Goal: Transaction & Acquisition: Purchase product/service

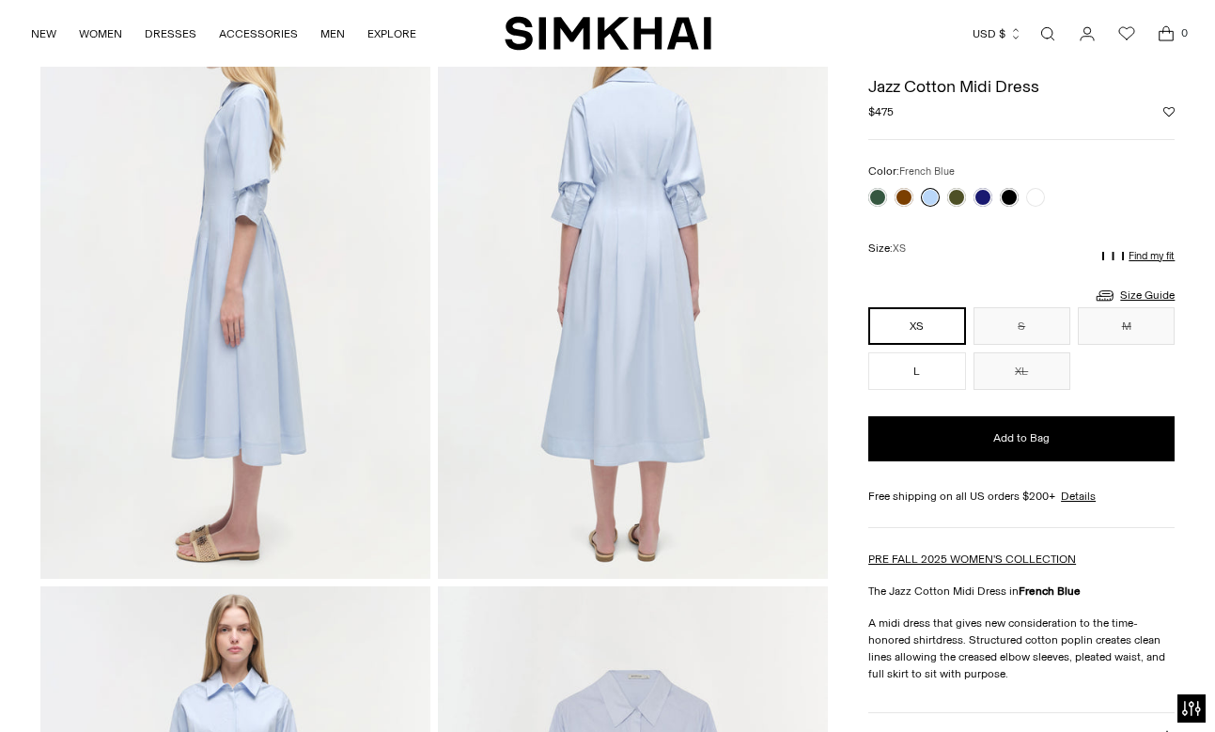
scroll to position [730, 0]
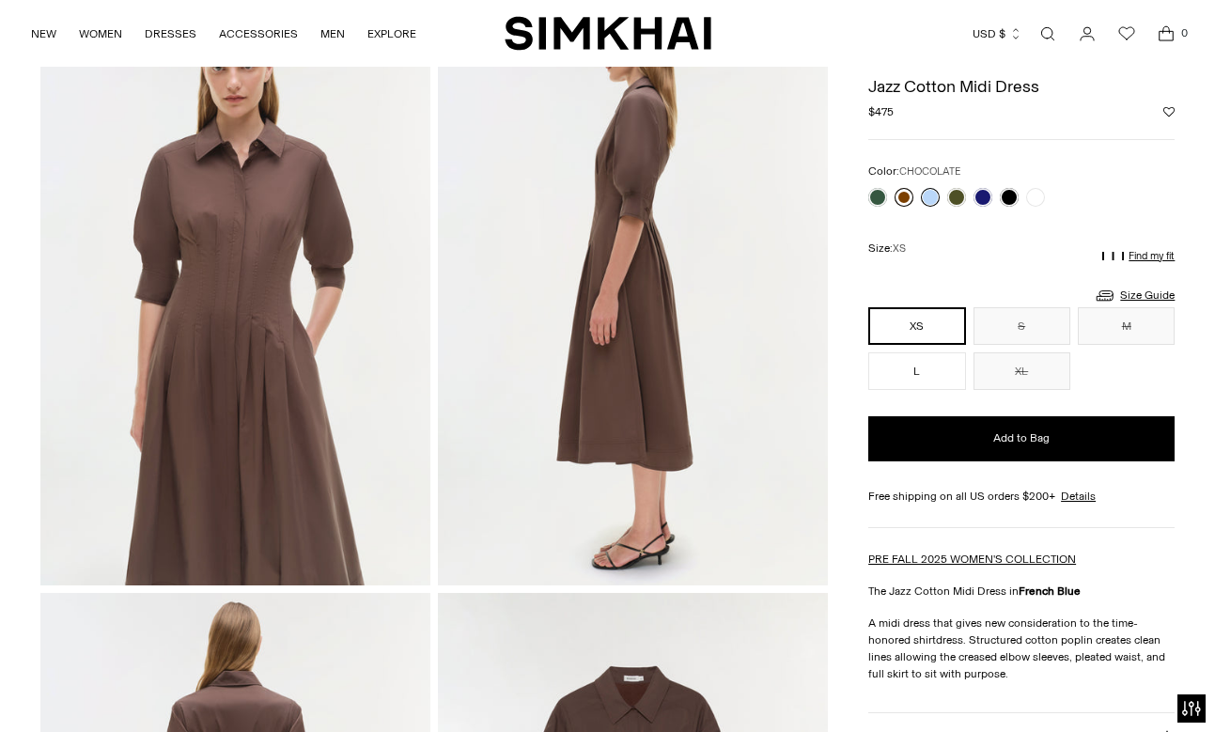
click at [902, 197] on link at bounding box center [903, 197] width 19 height 19
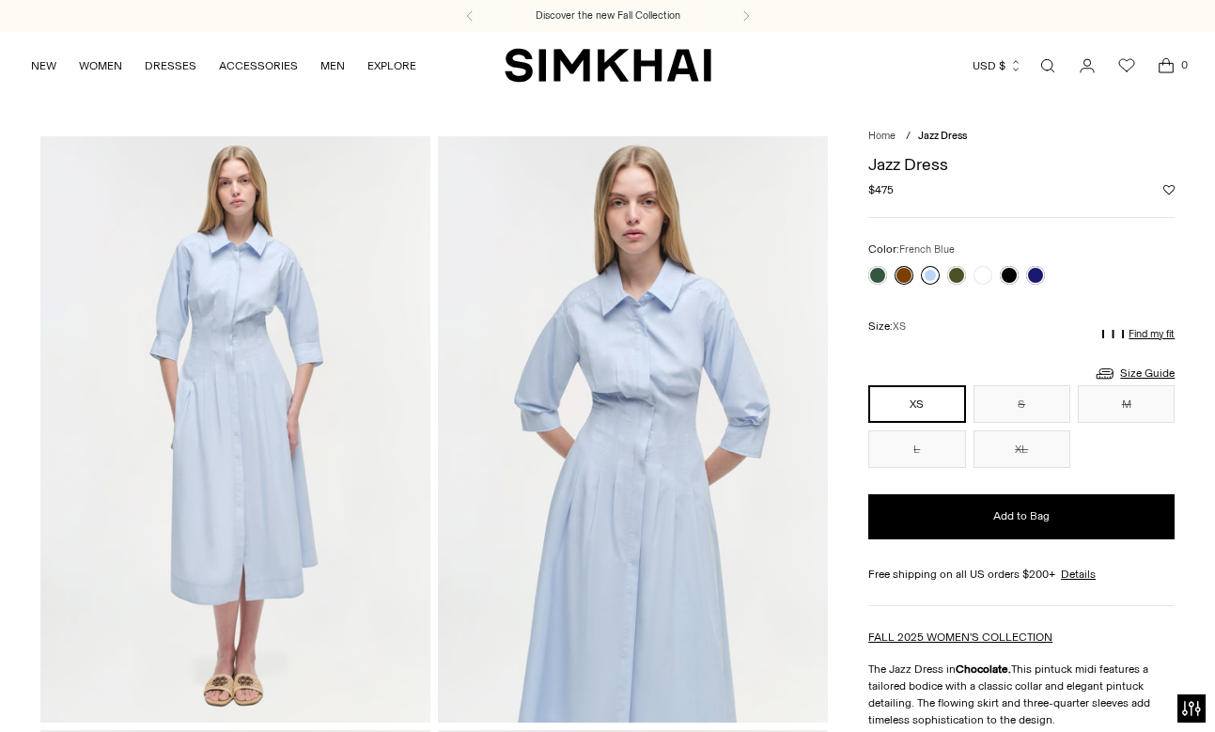
click at [925, 276] on link at bounding box center [930, 275] width 19 height 19
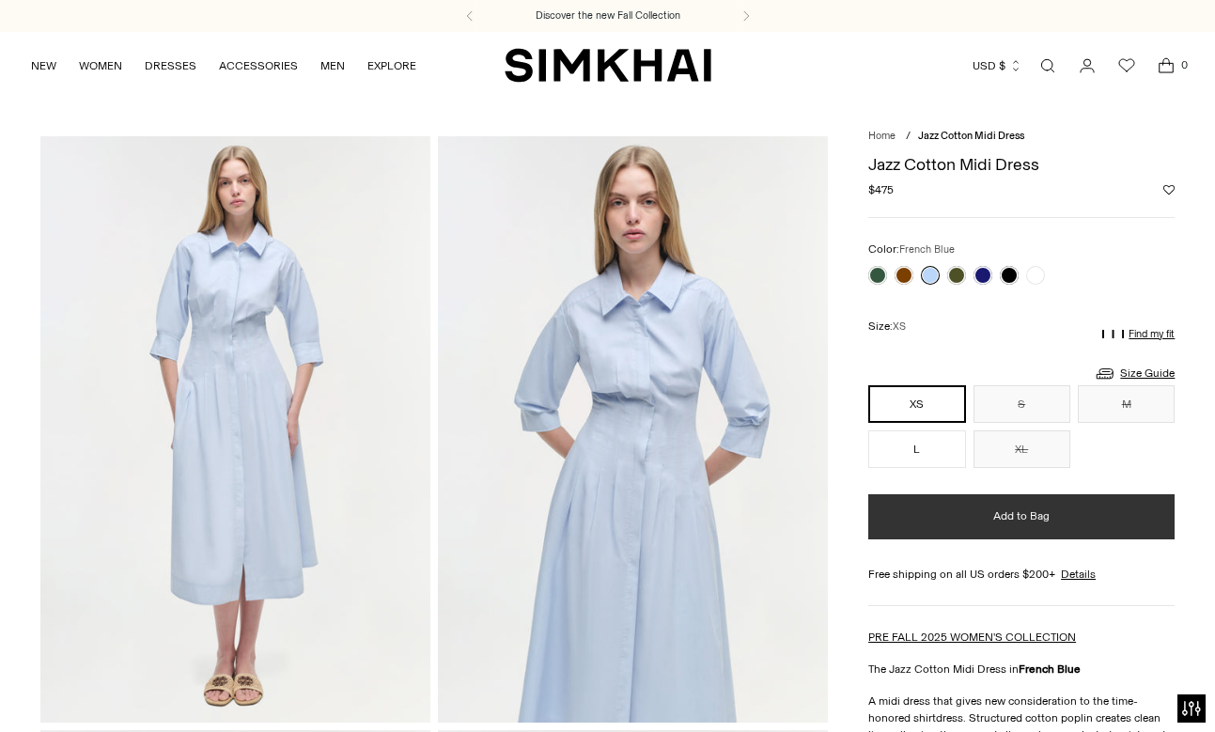
click at [954, 505] on button "Add to Bag" at bounding box center [1021, 516] width 306 height 45
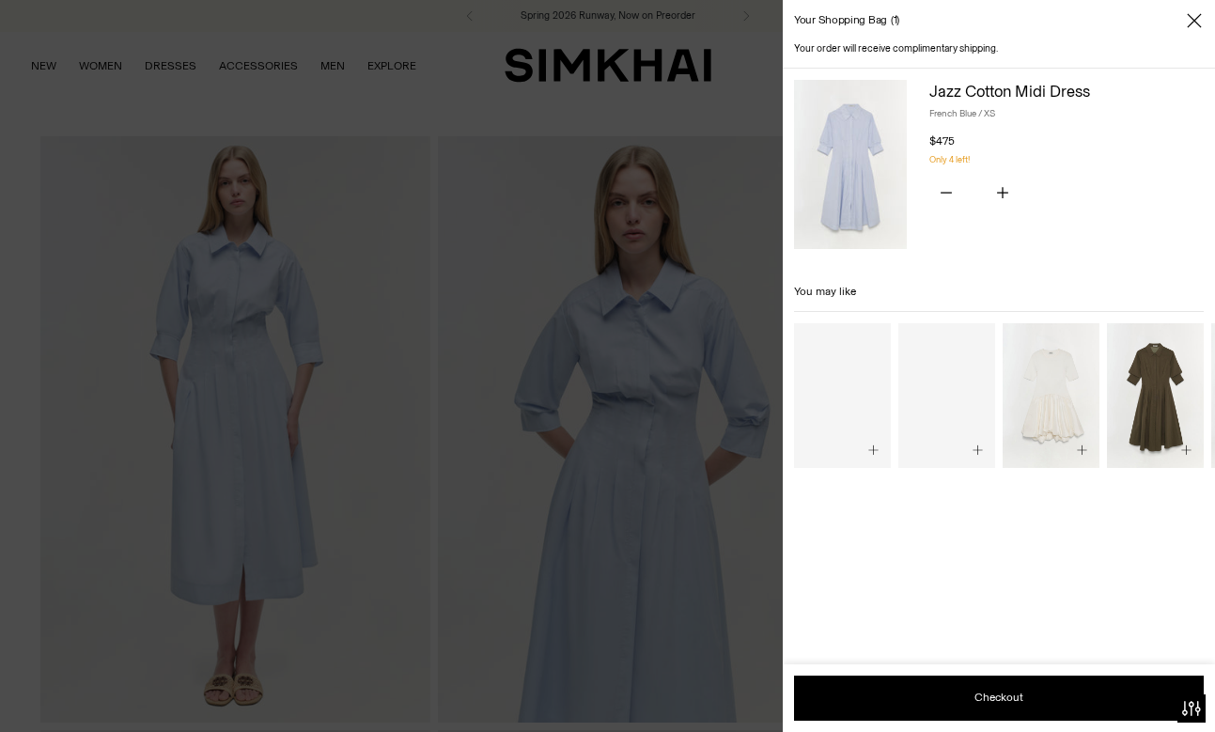
click at [1198, 24] on icon "Close" at bounding box center [1194, 20] width 14 height 14
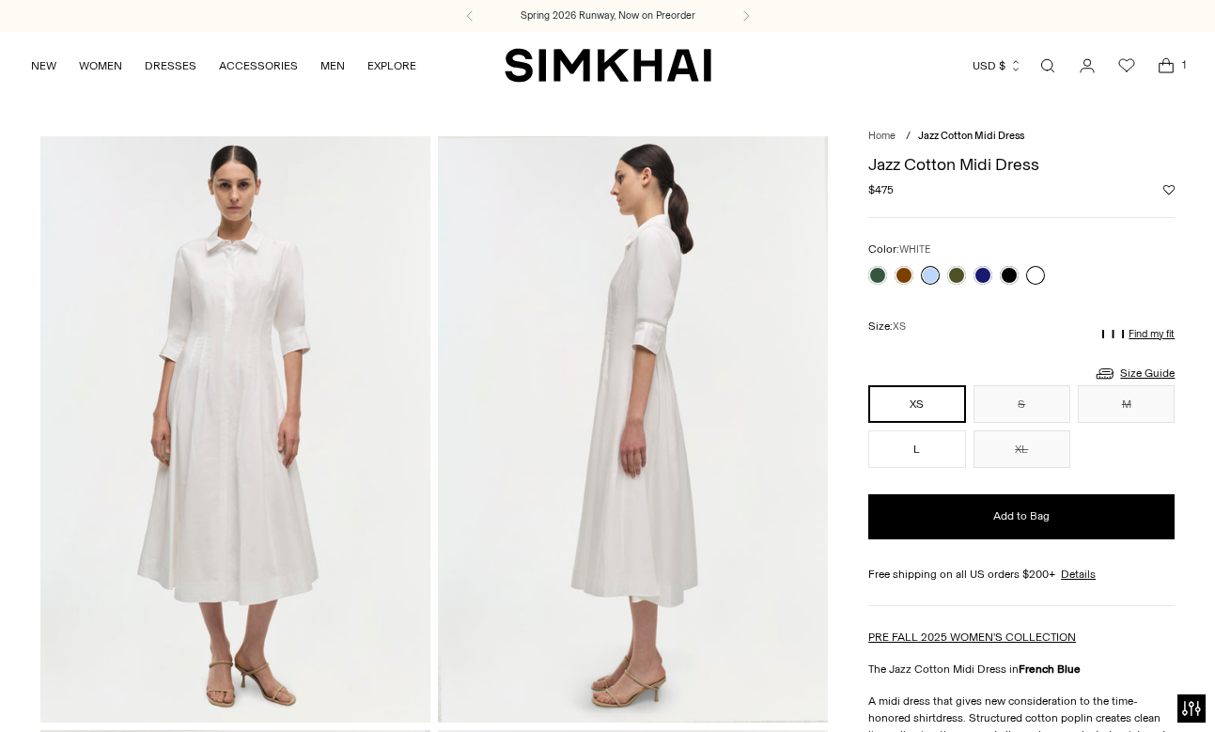
click at [1034, 269] on link at bounding box center [1035, 275] width 19 height 19
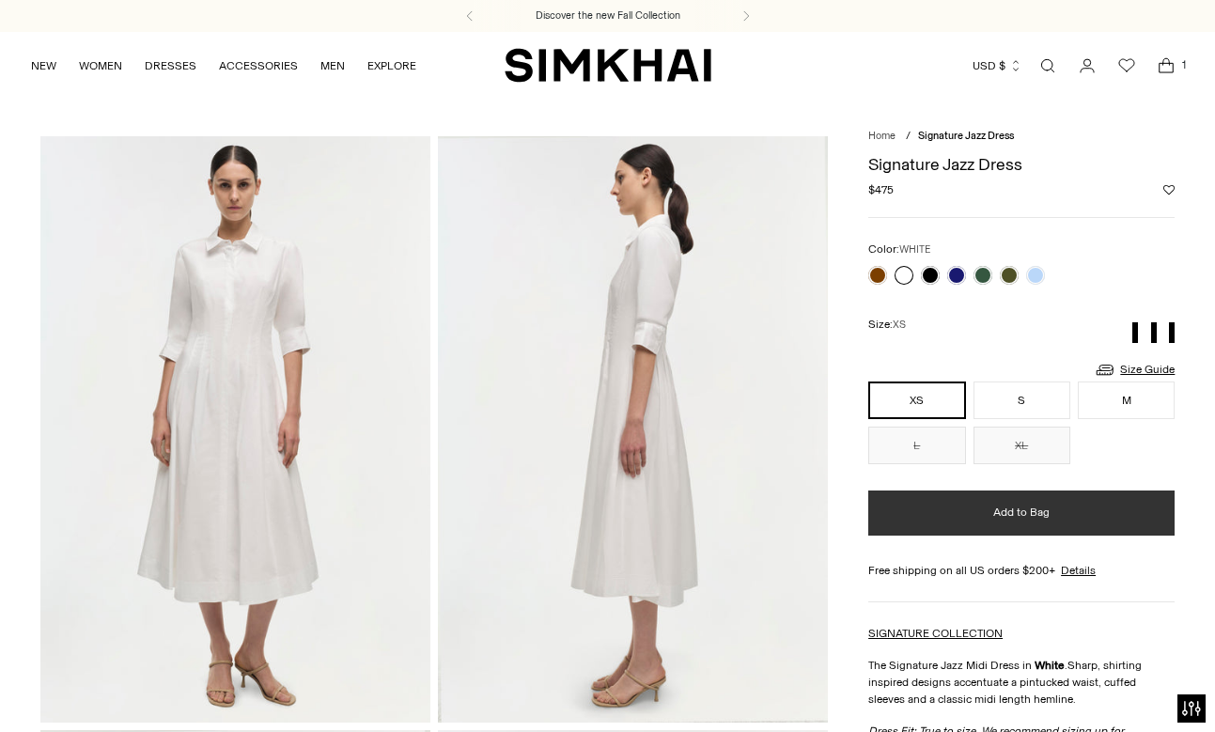
click at [915, 519] on button "Add to Bag" at bounding box center [1021, 512] width 306 height 45
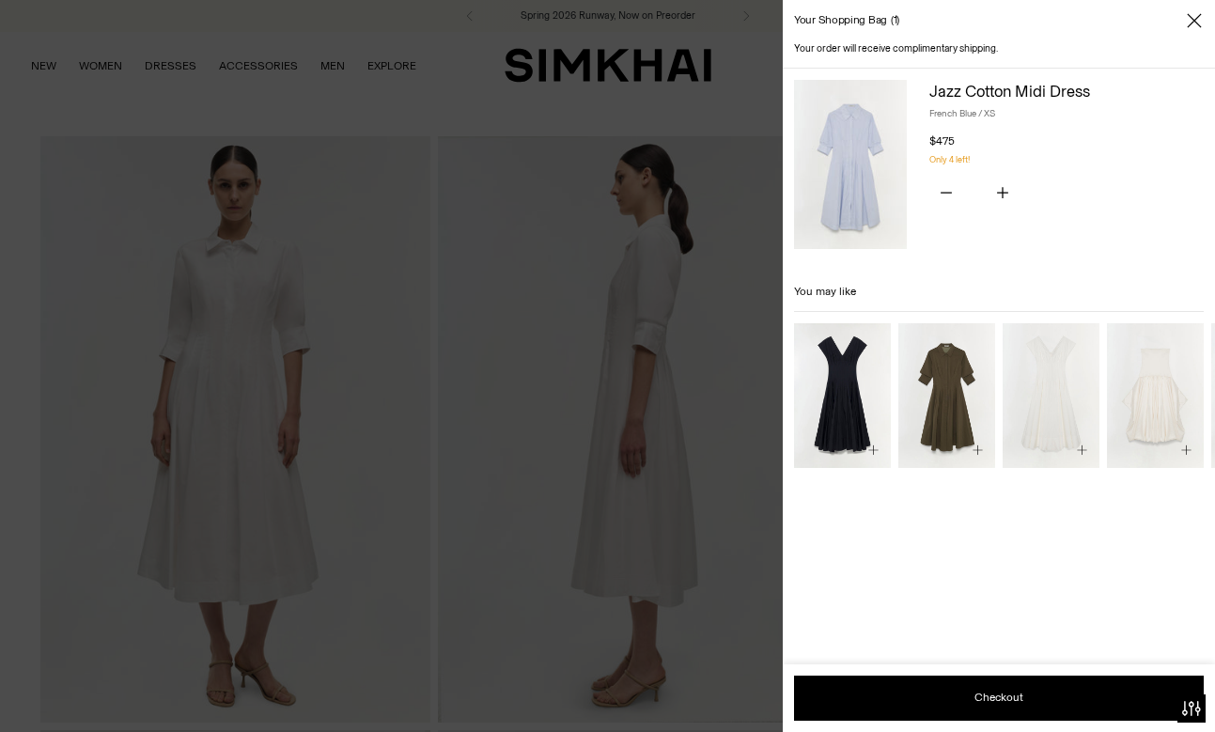
click at [1198, 19] on icon "Close" at bounding box center [1194, 20] width 15 height 19
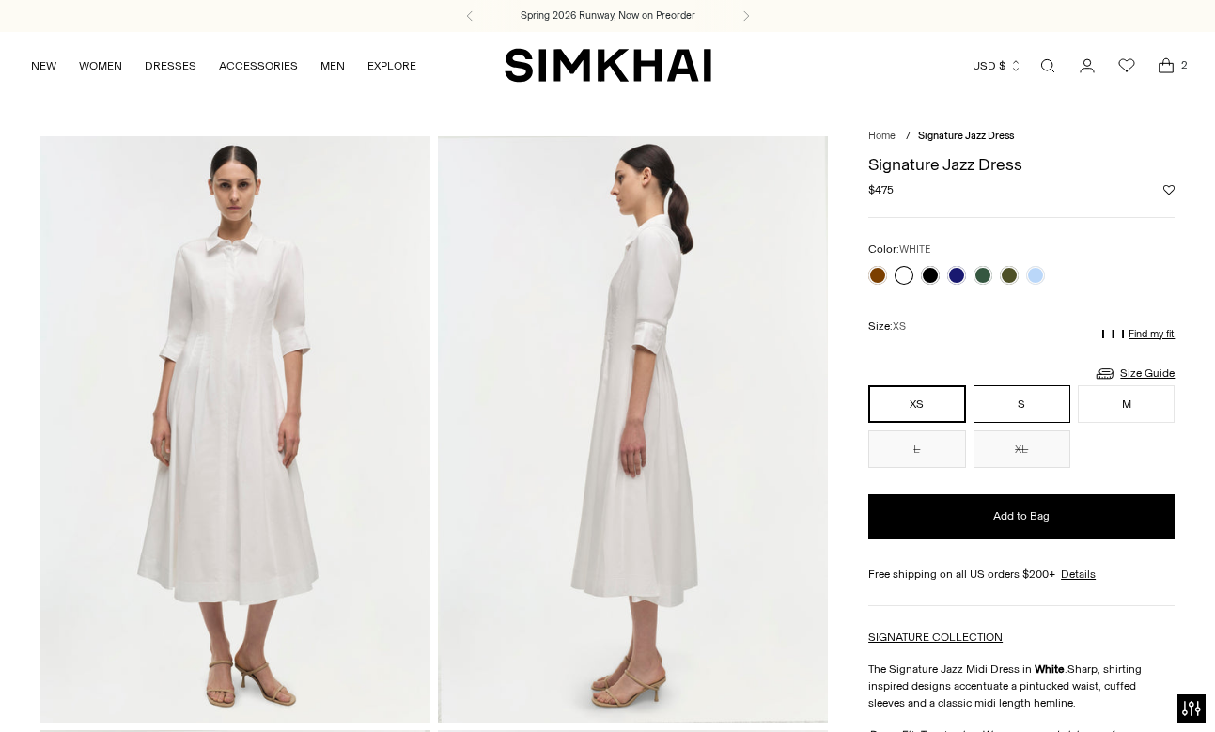
click at [1021, 386] on button "S" at bounding box center [1021, 404] width 97 height 38
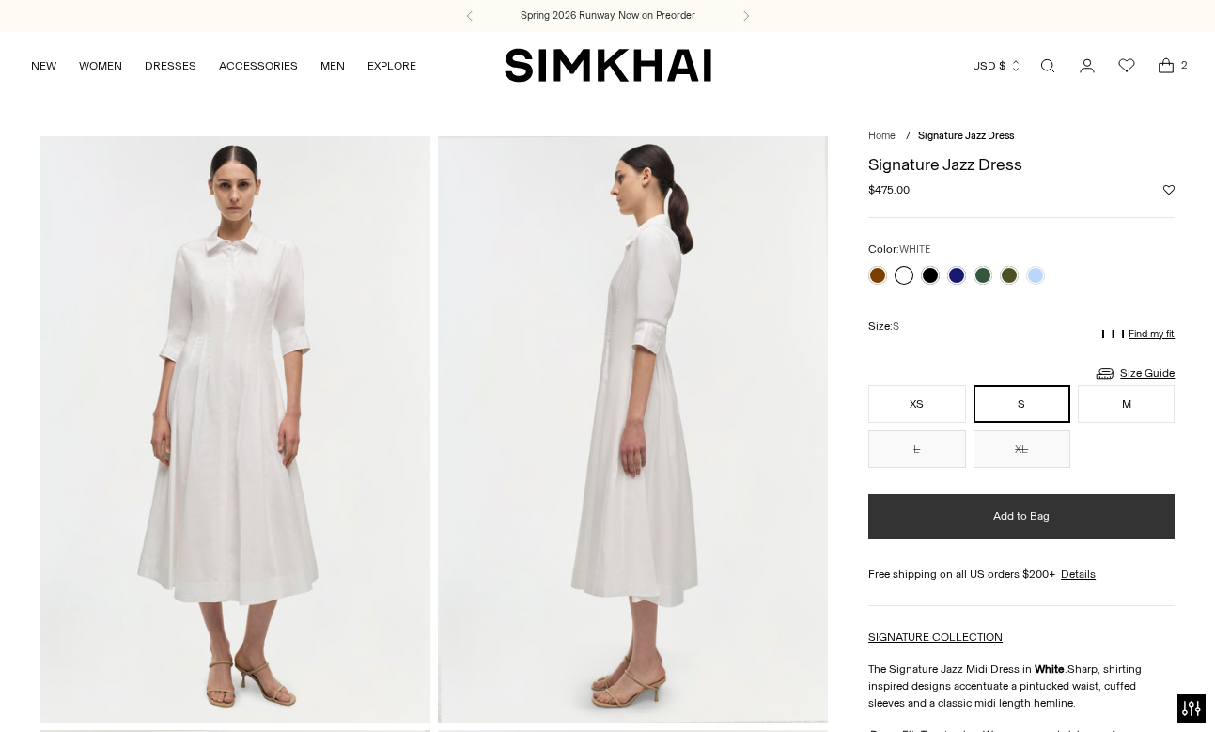
click at [960, 529] on button "Add to Bag" at bounding box center [1021, 516] width 306 height 45
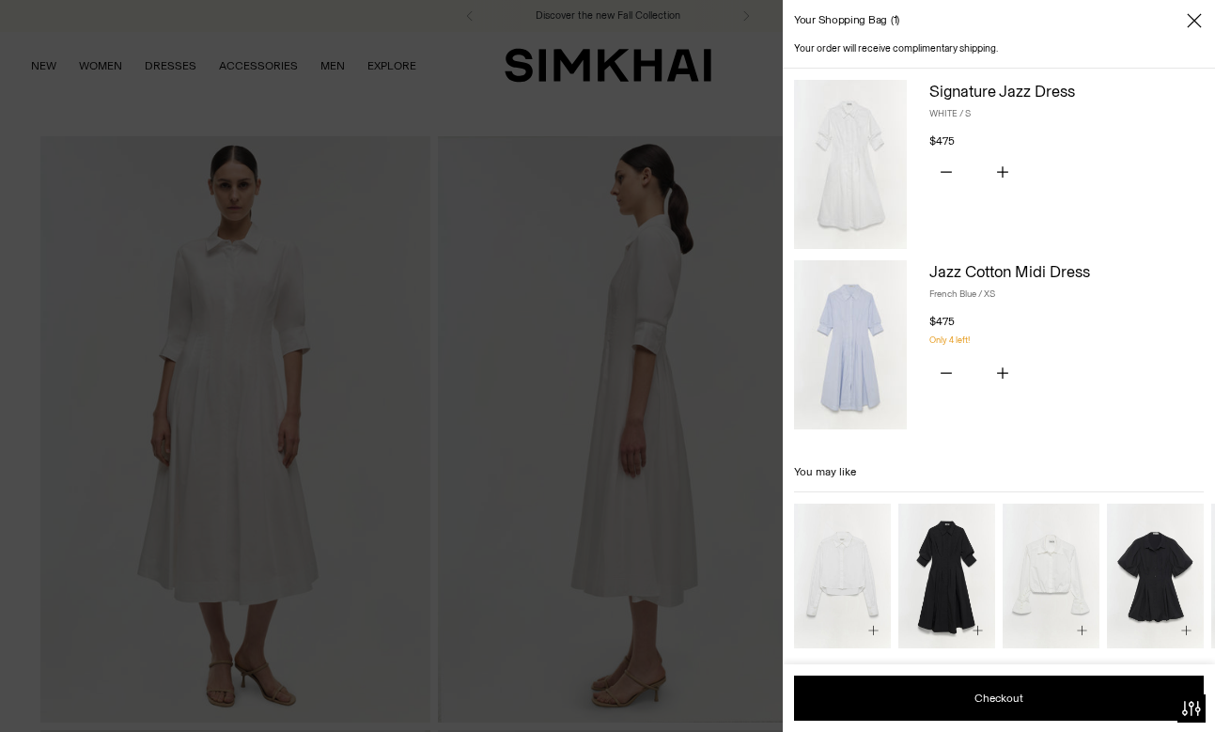
click at [1196, 14] on icon "Close" at bounding box center [1194, 20] width 15 height 19
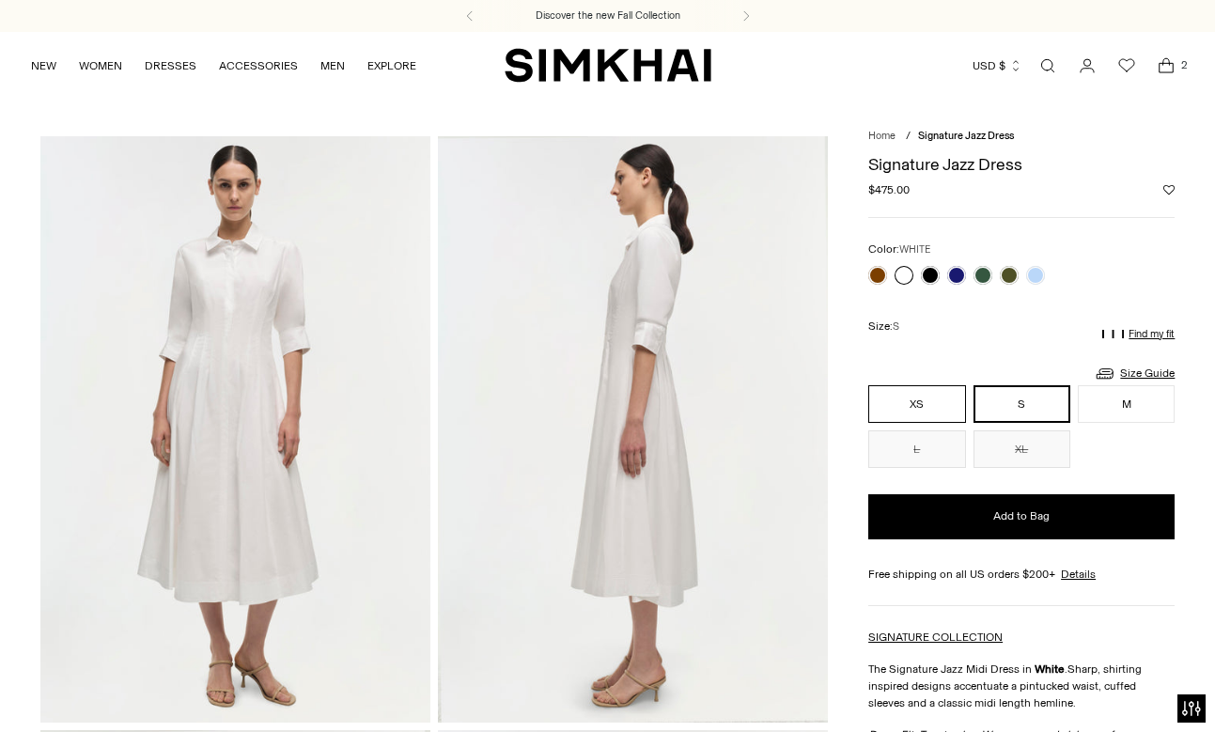
click at [936, 398] on button "XS" at bounding box center [916, 404] width 97 height 38
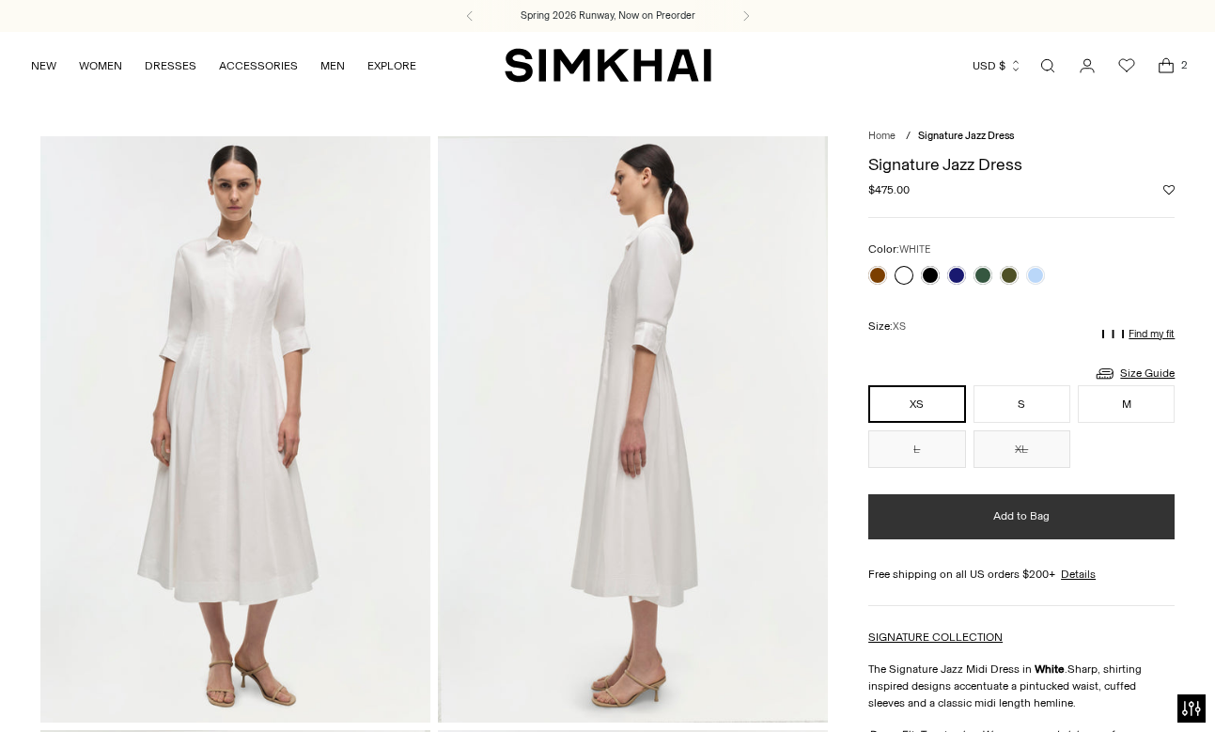
click at [939, 515] on button "Add to Bag" at bounding box center [1021, 516] width 306 height 45
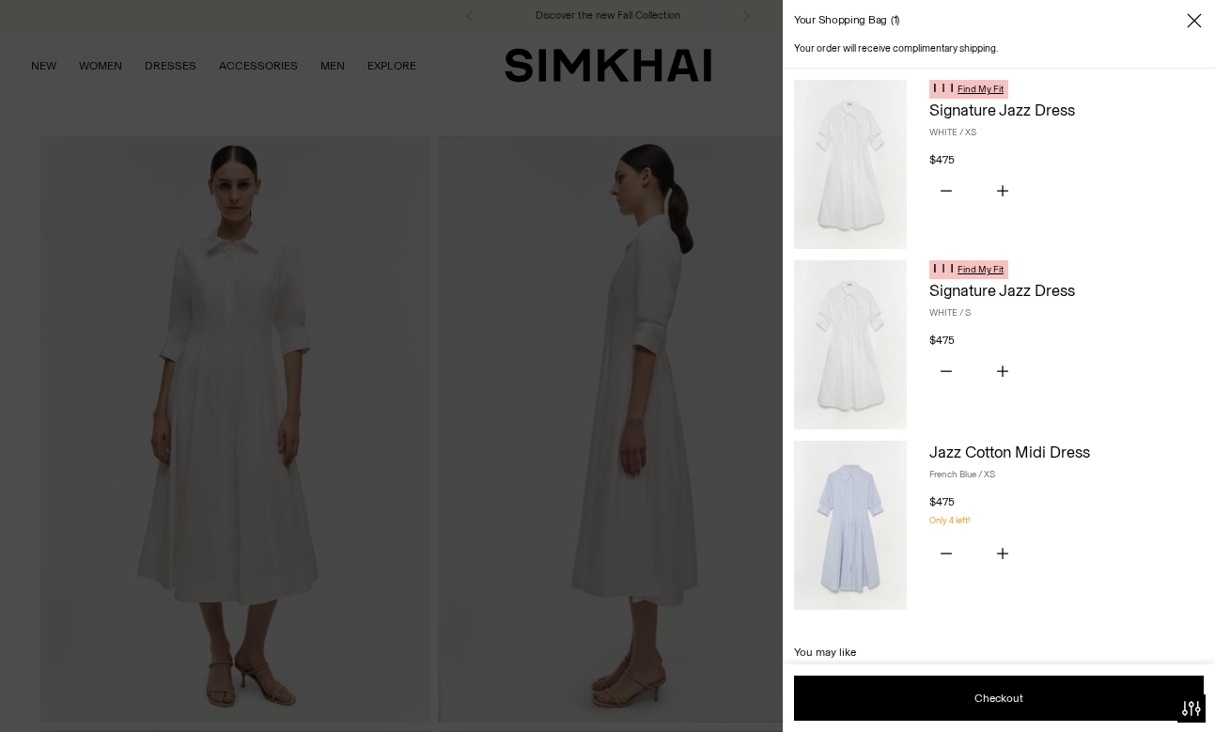
click at [656, 122] on div at bounding box center [607, 366] width 1215 height 732
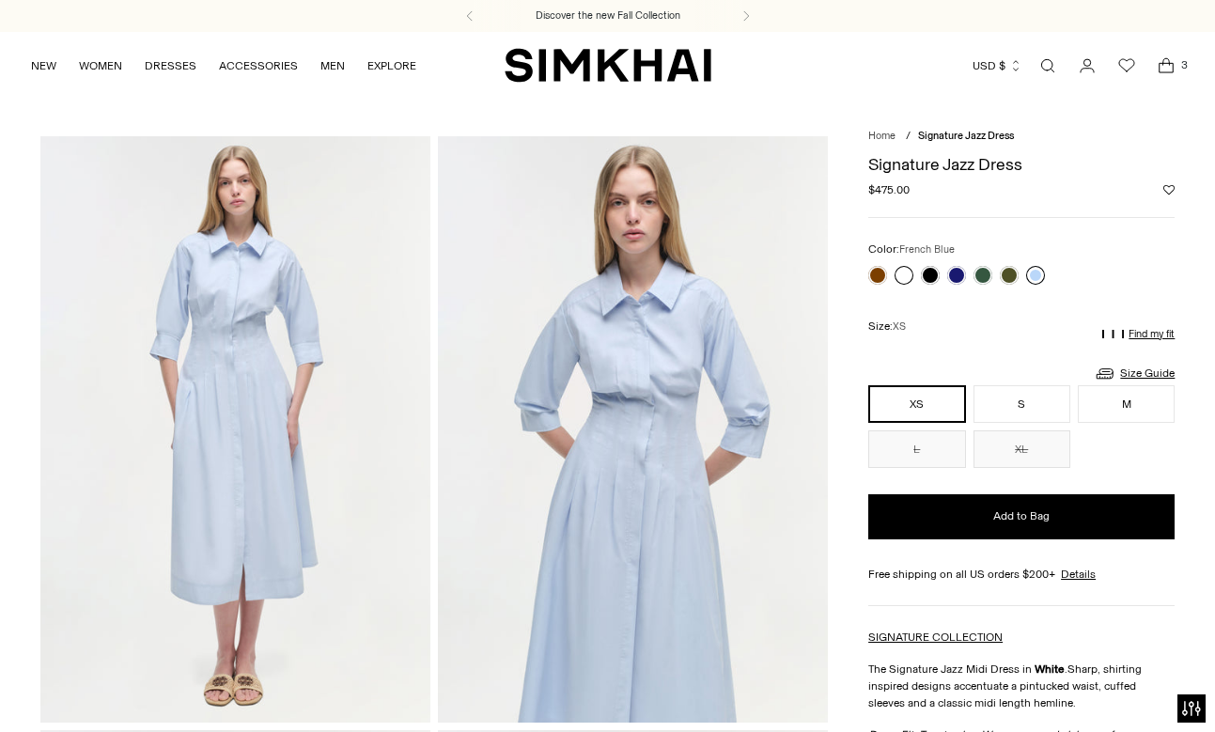
click at [1035, 269] on link at bounding box center [1035, 275] width 19 height 19
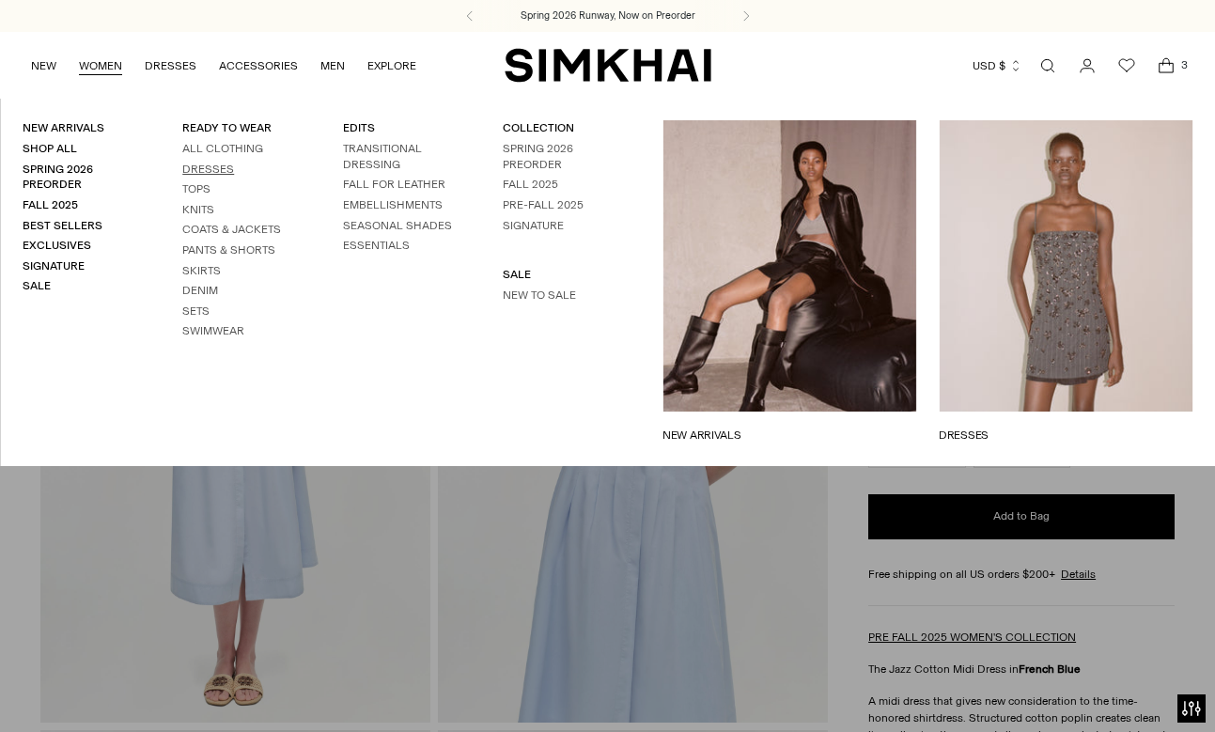
click at [223, 168] on link "Dresses" at bounding box center [208, 169] width 52 height 13
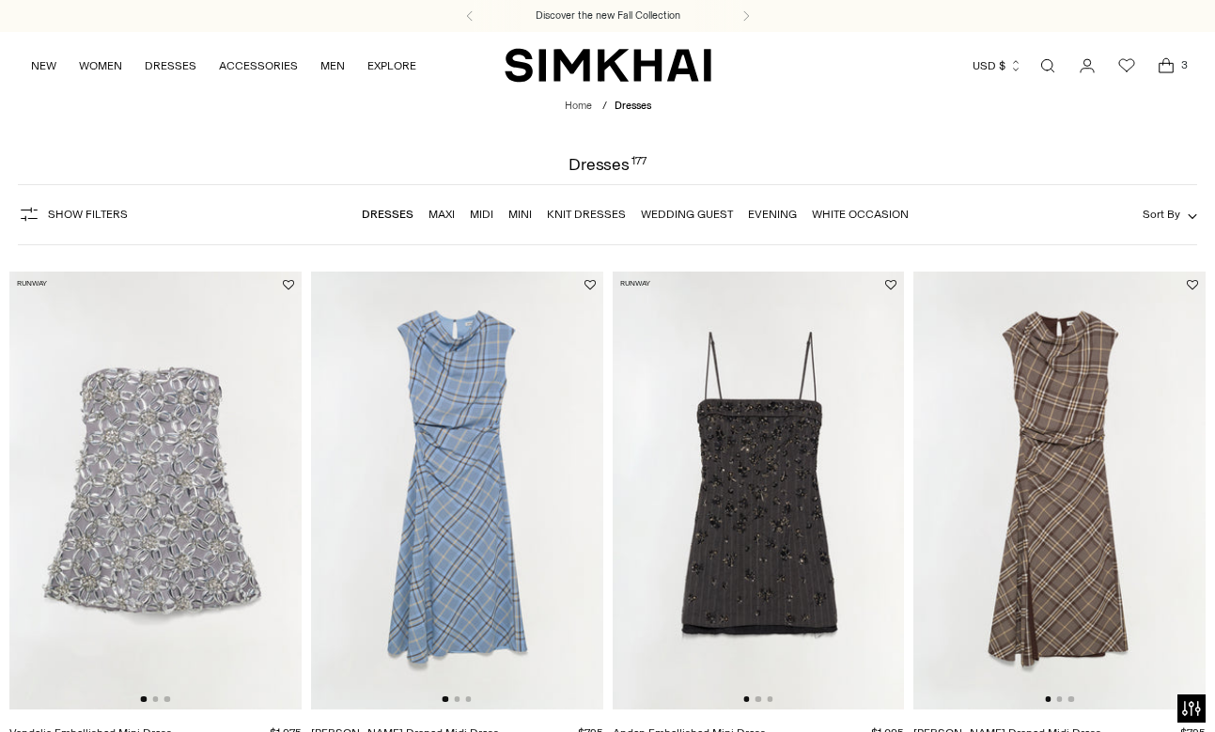
scroll to position [234, 0]
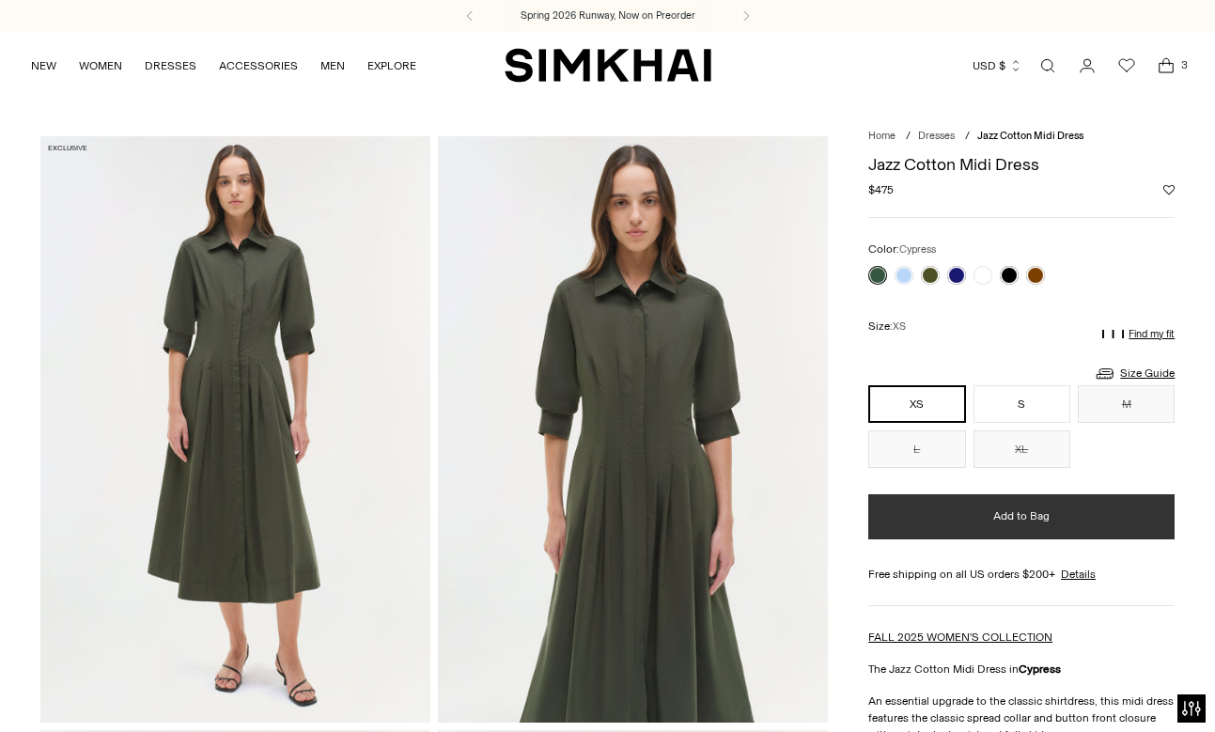
click at [983, 516] on button "Add to Bag" at bounding box center [1021, 516] width 306 height 45
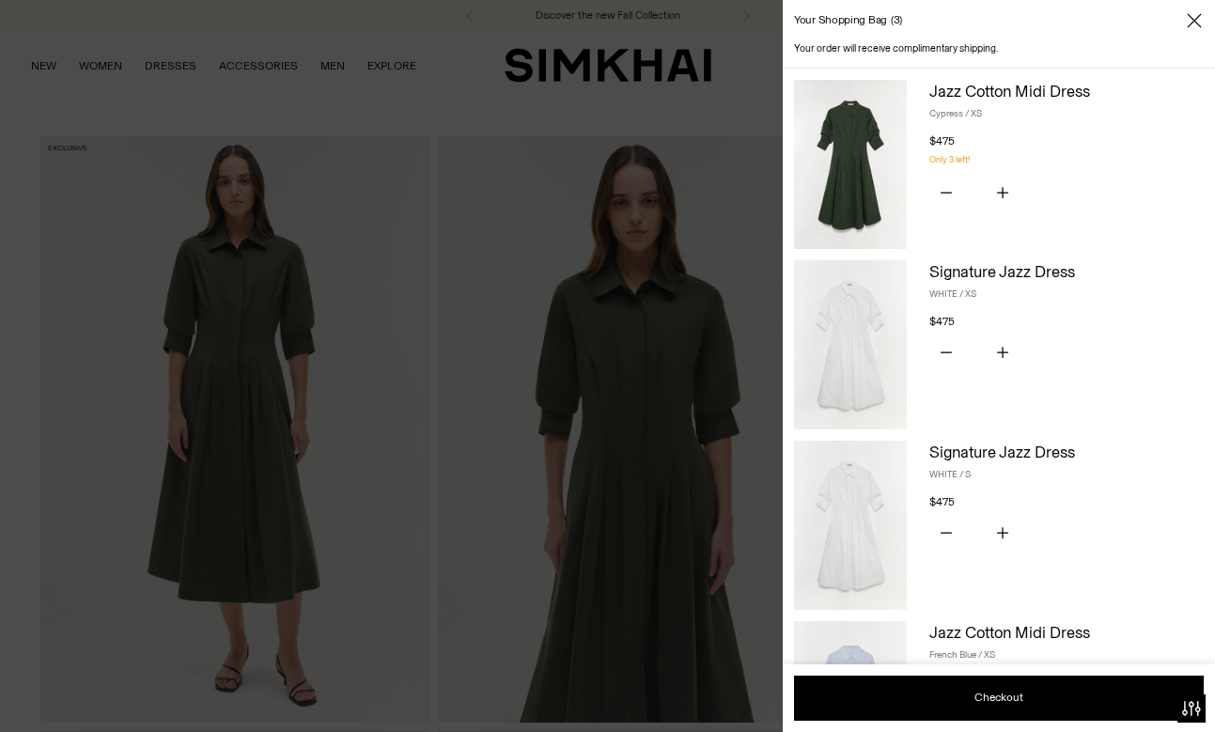
click at [1001, 411] on div "Your shopping bag 3 Your order will receive complimentary shipping. Jazz Cotton…" at bounding box center [607, 366] width 1215 height 732
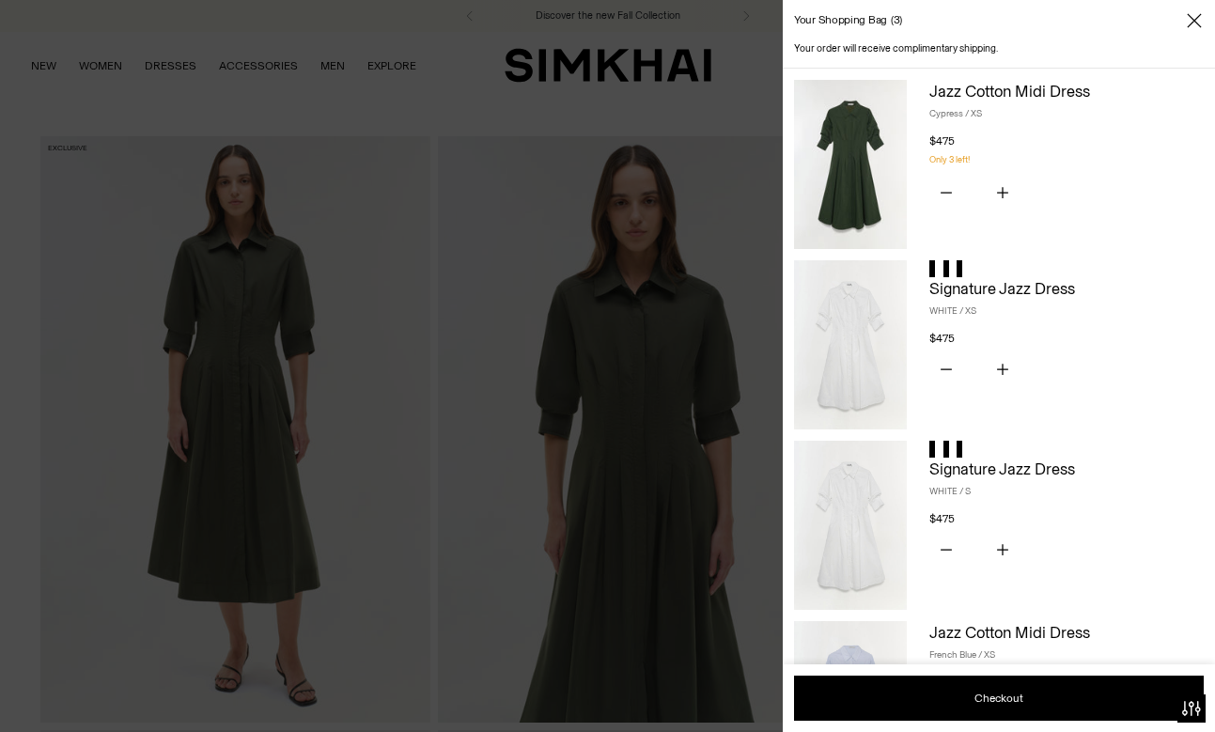
click at [780, 289] on div at bounding box center [607, 366] width 1215 height 732
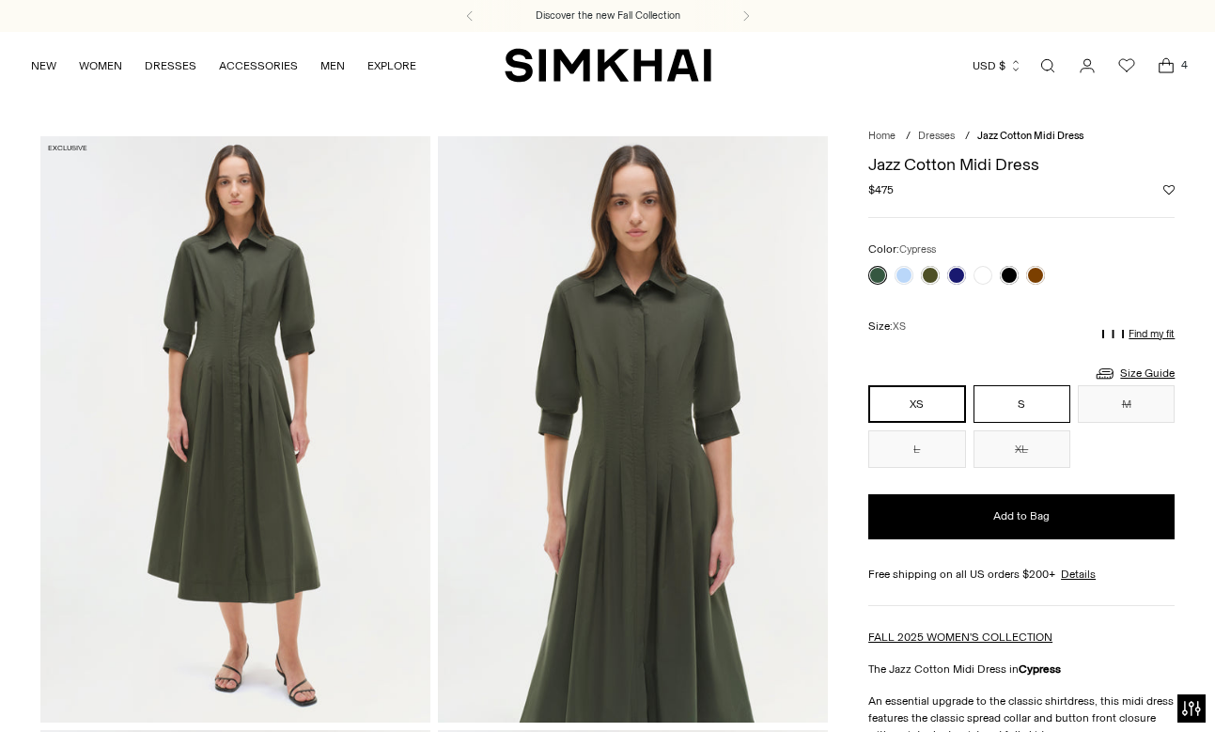
click at [1026, 412] on button "S" at bounding box center [1021, 404] width 97 height 38
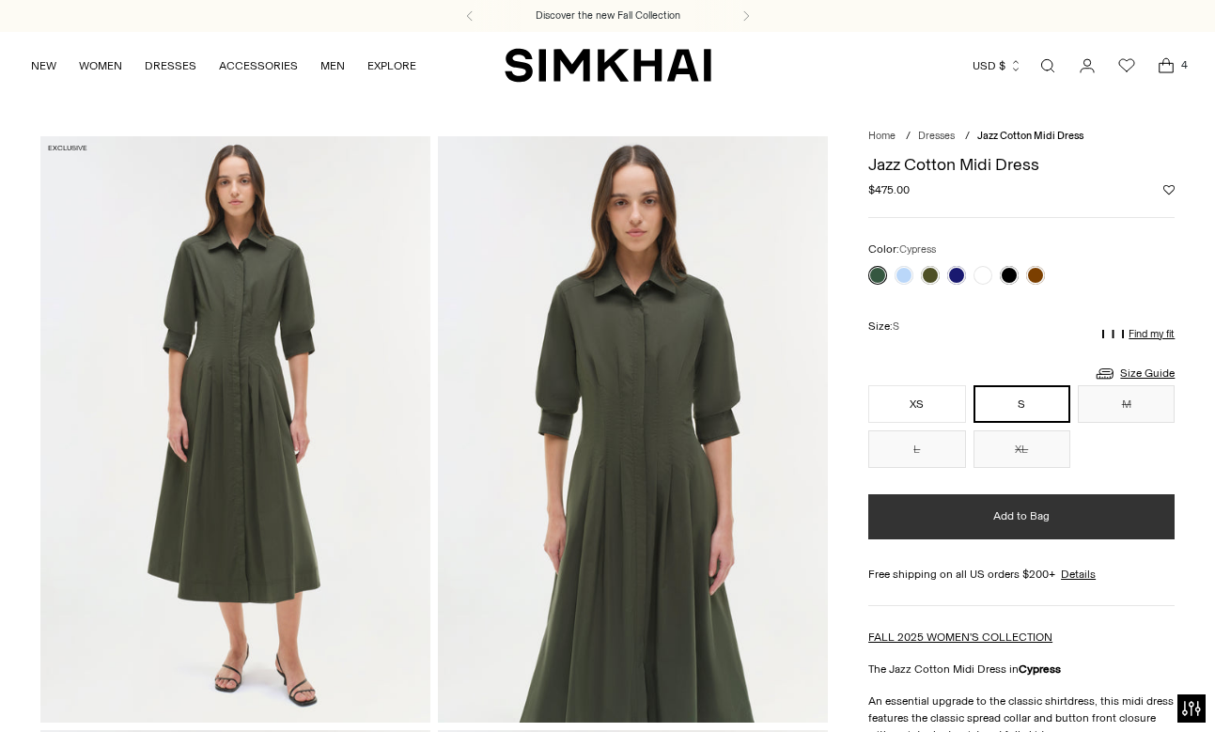
click at [1007, 506] on button "Add to Bag" at bounding box center [1021, 516] width 306 height 45
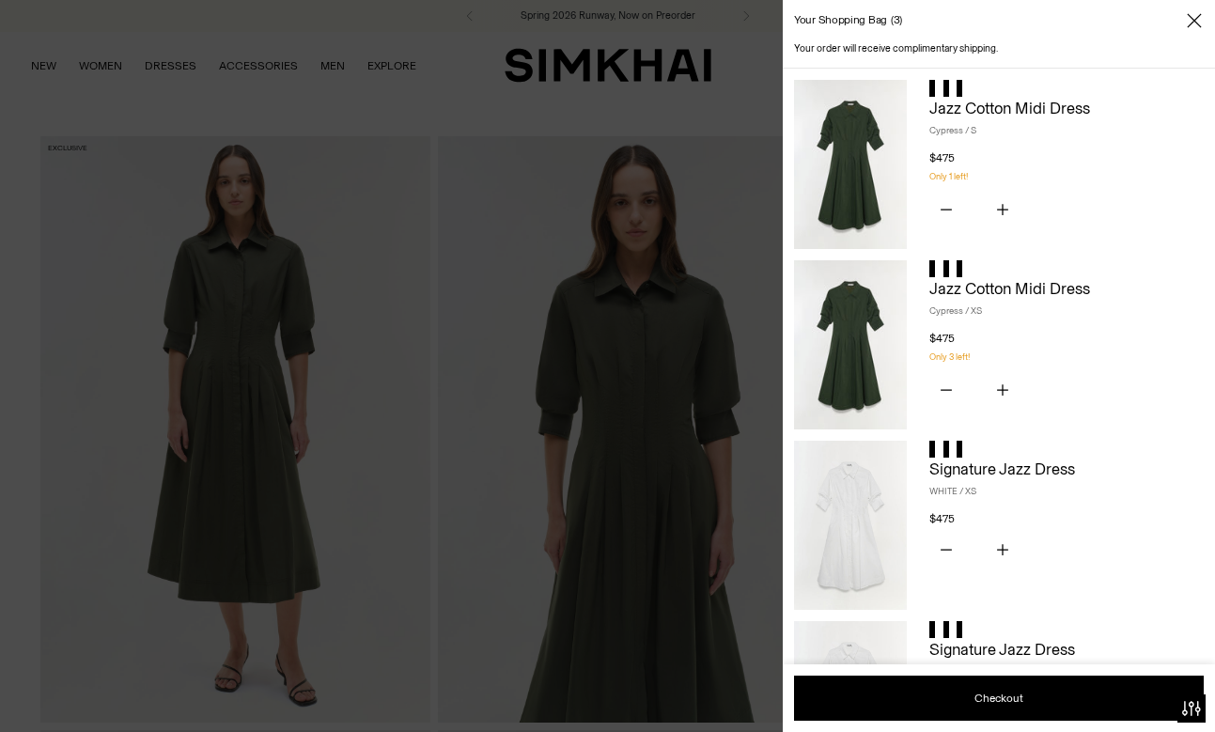
click at [646, 153] on div at bounding box center [607, 366] width 1215 height 732
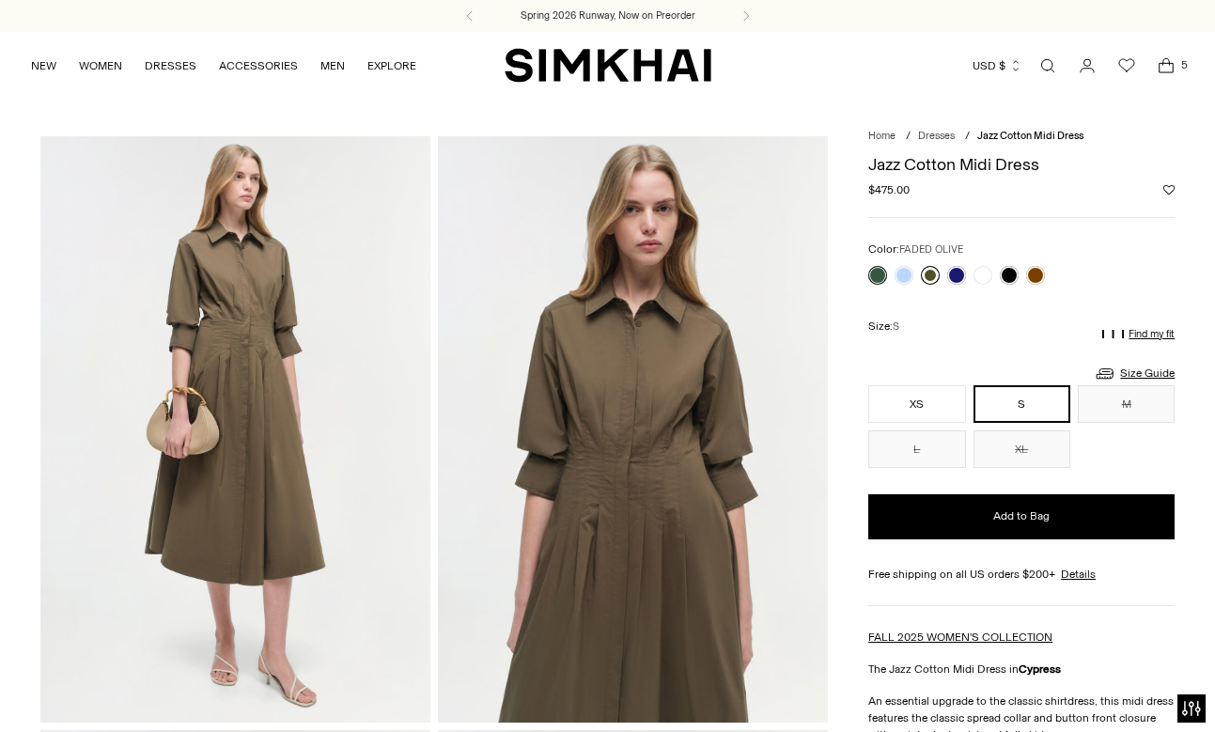
click at [933, 280] on link at bounding box center [930, 275] width 19 height 19
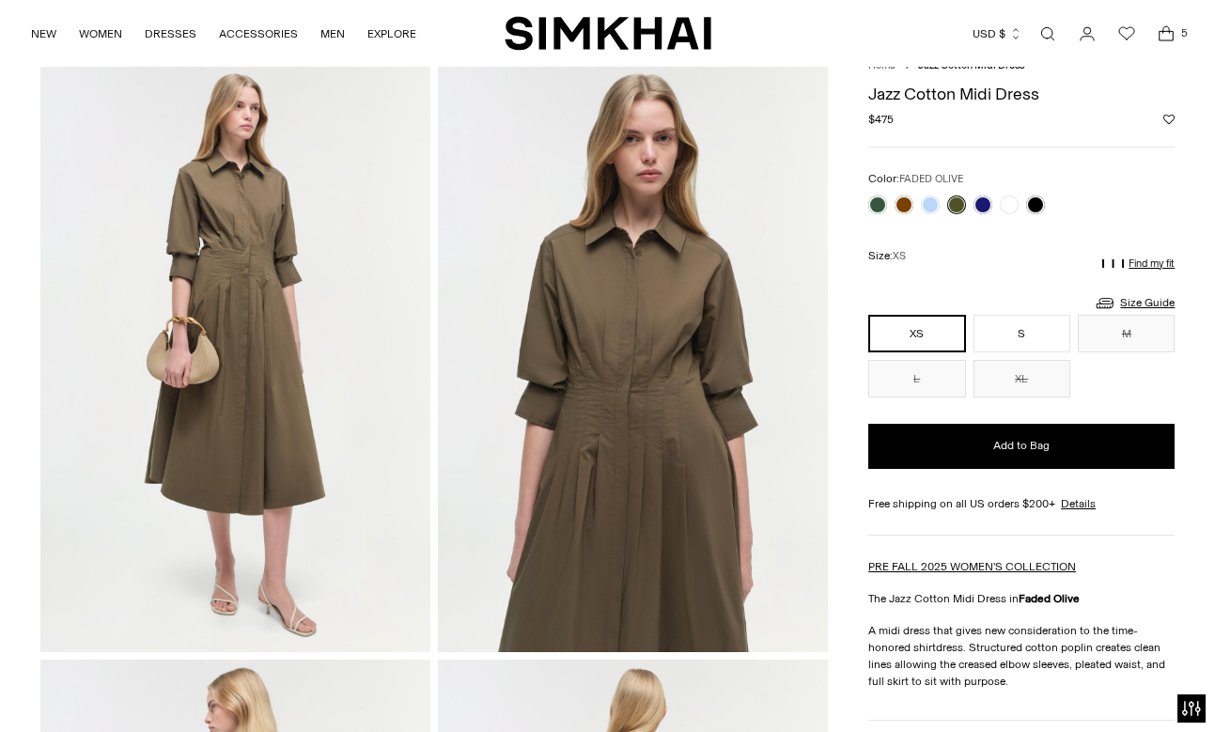
scroll to position [64, 0]
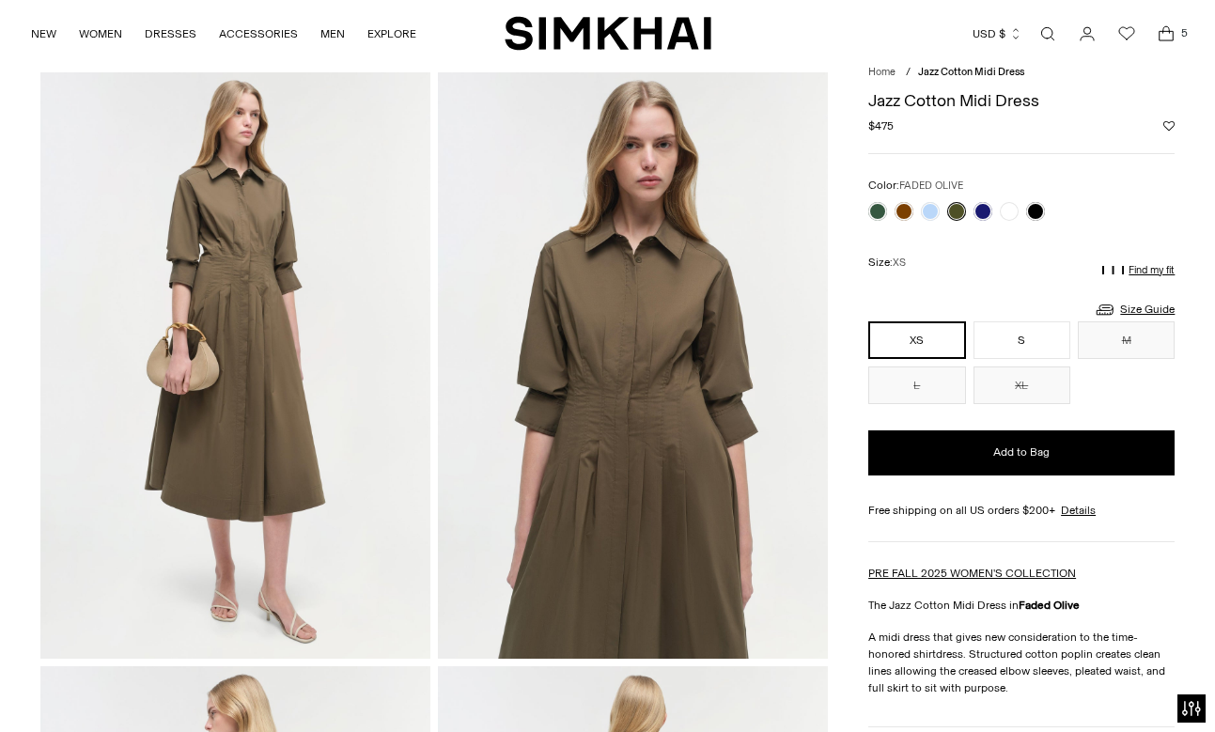
click at [1159, 38] on icon "Open cart modal" at bounding box center [1166, 35] width 14 height 9
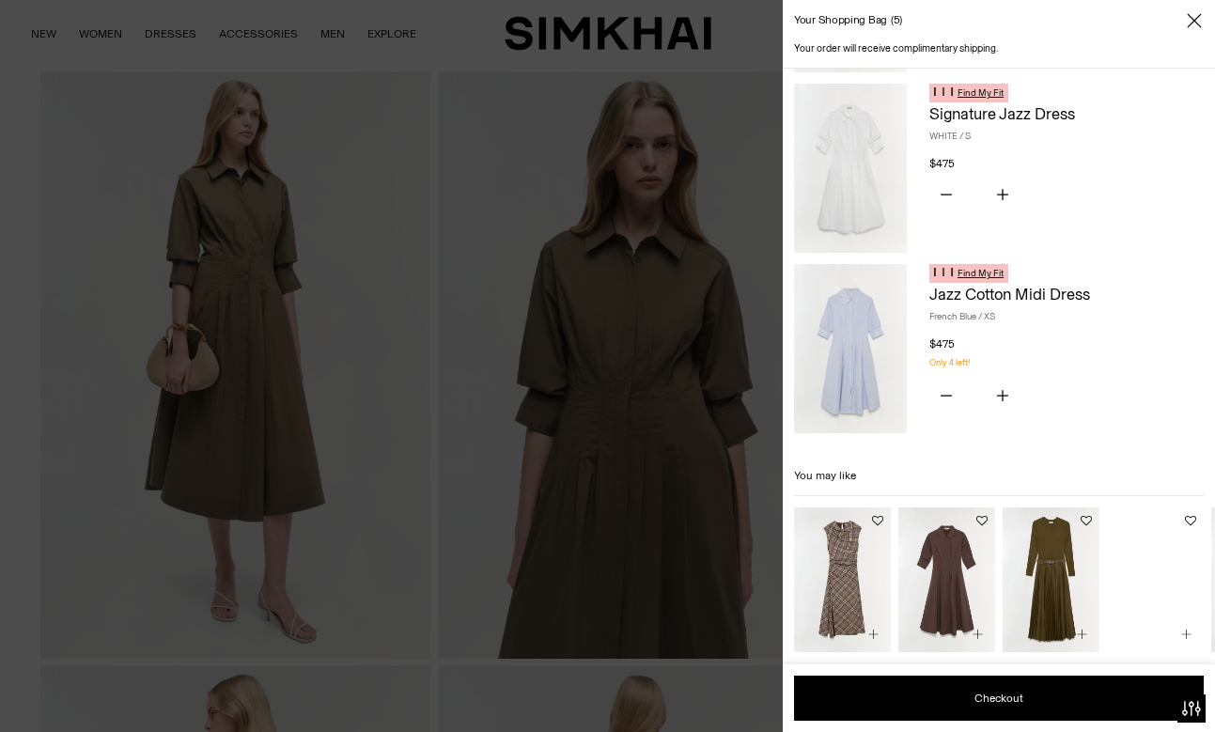
scroll to position [543, 0]
